Goal: Obtain resource: Download file/media

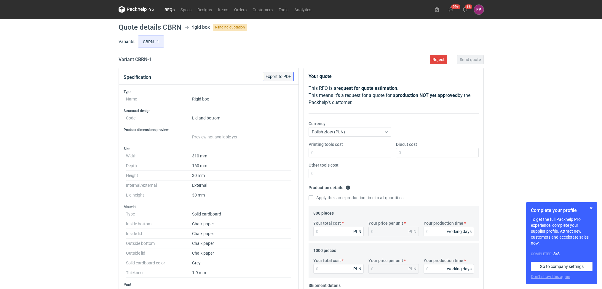
click at [277, 76] on span "Export to PDF" at bounding box center [279, 76] width 26 height 4
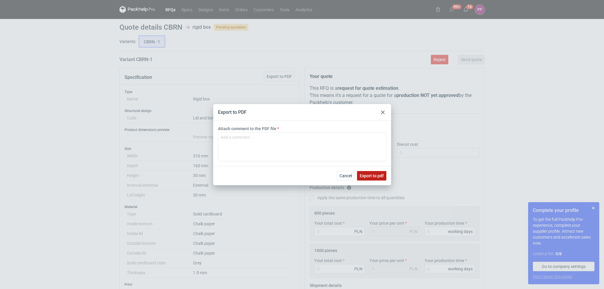
click at [297, 175] on span "Export to pdf" at bounding box center [372, 176] width 24 height 4
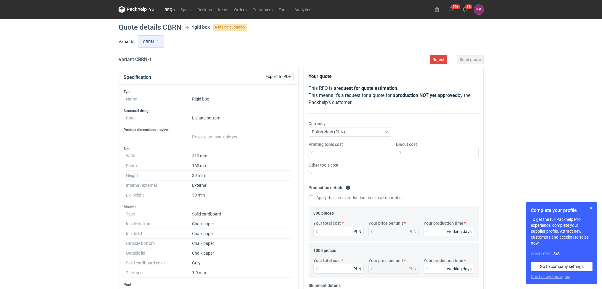
click at [18, 128] on div "RFQs Specs Designs Items Orders Customers Tools Analytics 99+ 16 PP [PERSON_NAM…" at bounding box center [301, 144] width 602 height 289
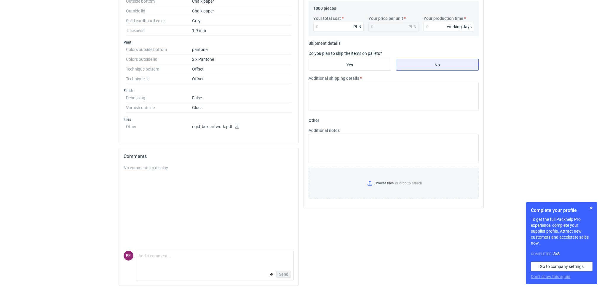
scroll to position [247, 0]
click at [237, 124] on icon at bounding box center [237, 125] width 4 height 4
